Goal: Task Accomplishment & Management: Manage account settings

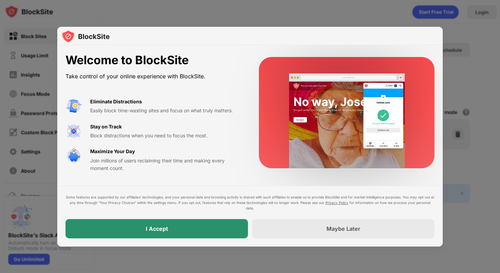
click at [211, 228] on div "I Accept" at bounding box center [157, 228] width 182 height 19
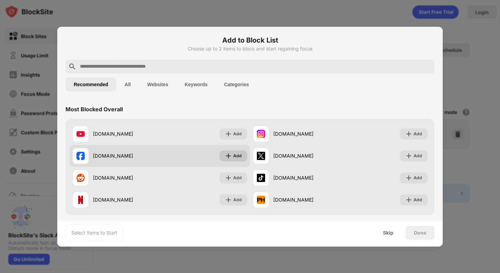
click at [239, 155] on div "Add" at bounding box center [237, 155] width 9 height 7
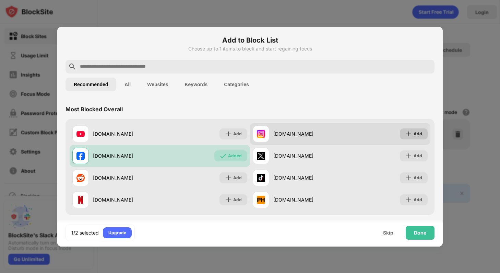
click at [416, 134] on div "Add" at bounding box center [418, 133] width 9 height 7
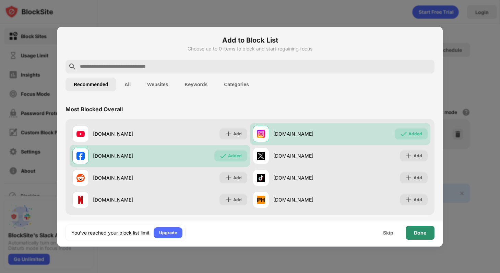
click at [421, 232] on div "Done" at bounding box center [420, 232] width 12 height 5
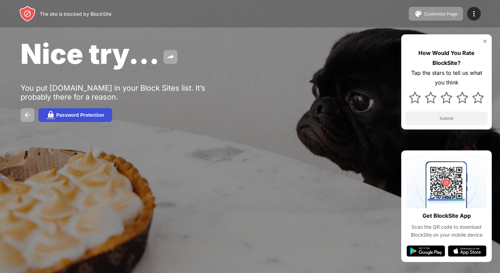
click at [93, 114] on div "Password Protection" at bounding box center [80, 114] width 48 height 5
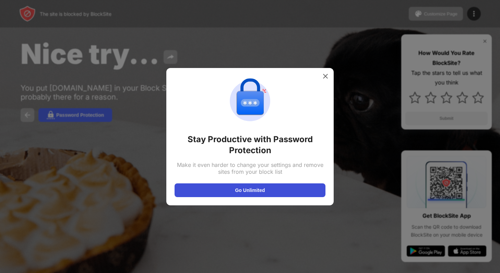
click at [280, 186] on button "Go Unlimited" at bounding box center [250, 190] width 151 height 14
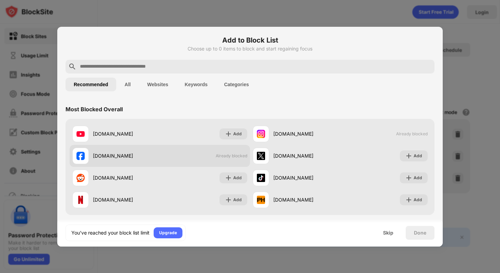
click at [233, 155] on span "Already blocked" at bounding box center [232, 155] width 32 height 5
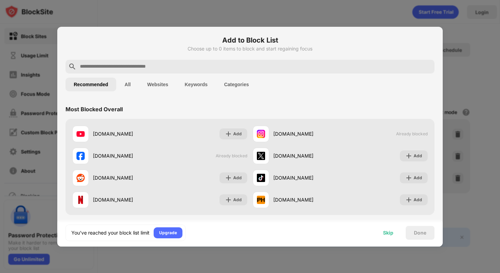
click at [397, 230] on div "Skip" at bounding box center [388, 233] width 27 height 14
